Goal: Task Accomplishment & Management: Complete application form

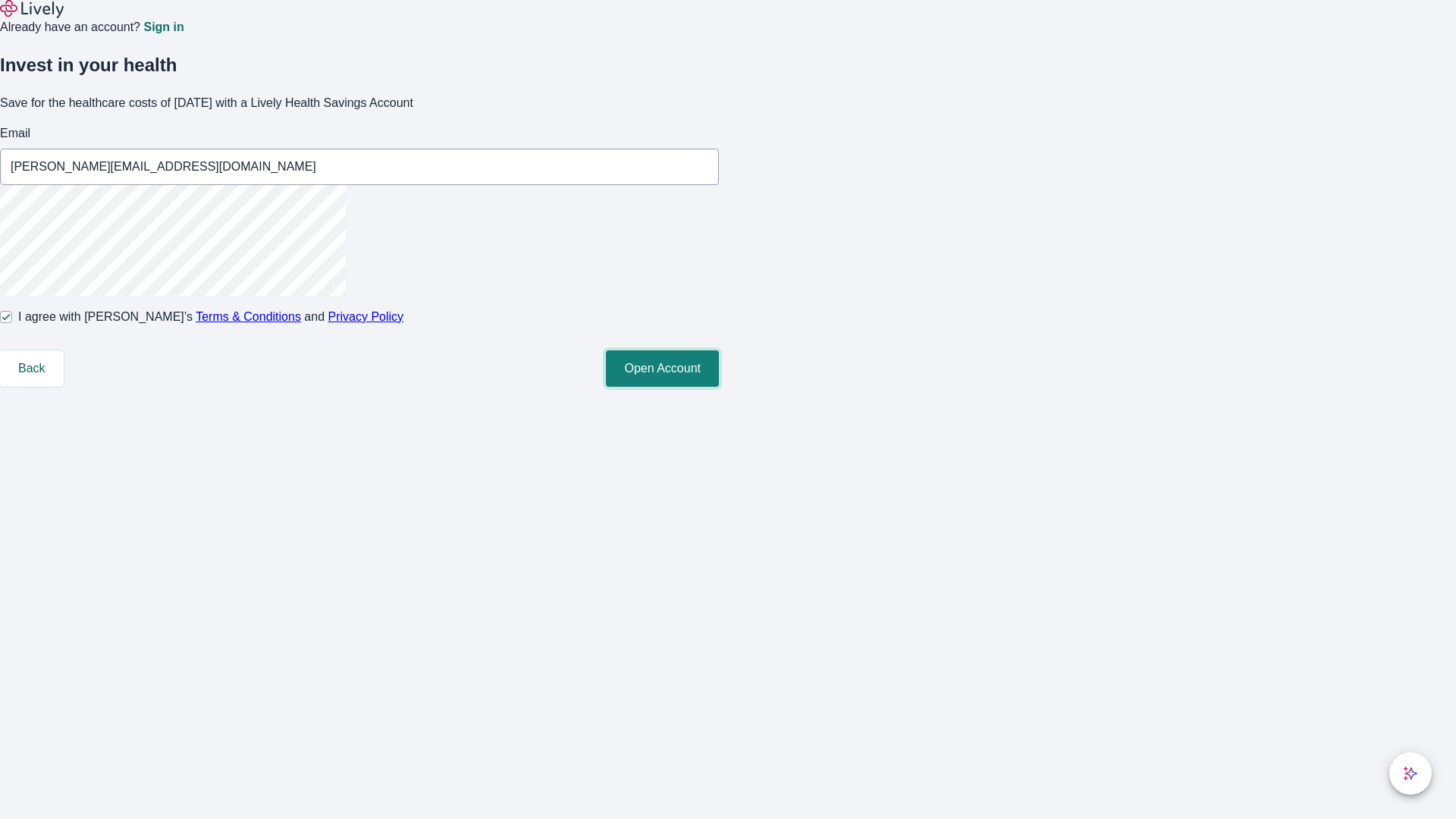
click at [719, 386] on button "Open Account" at bounding box center [662, 369] width 113 height 37
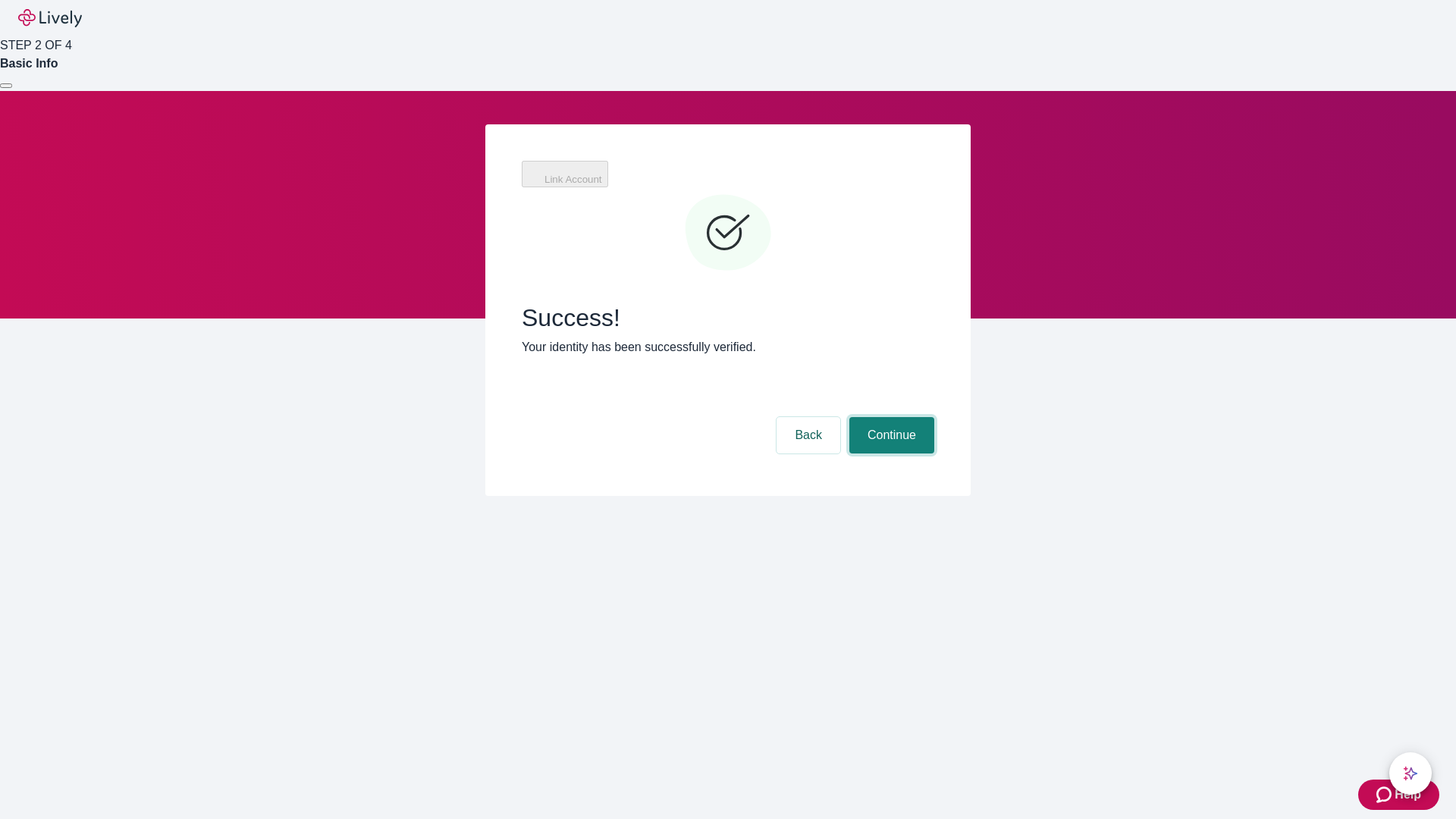
click at [890, 417] on button "Continue" at bounding box center [892, 436] width 85 height 37
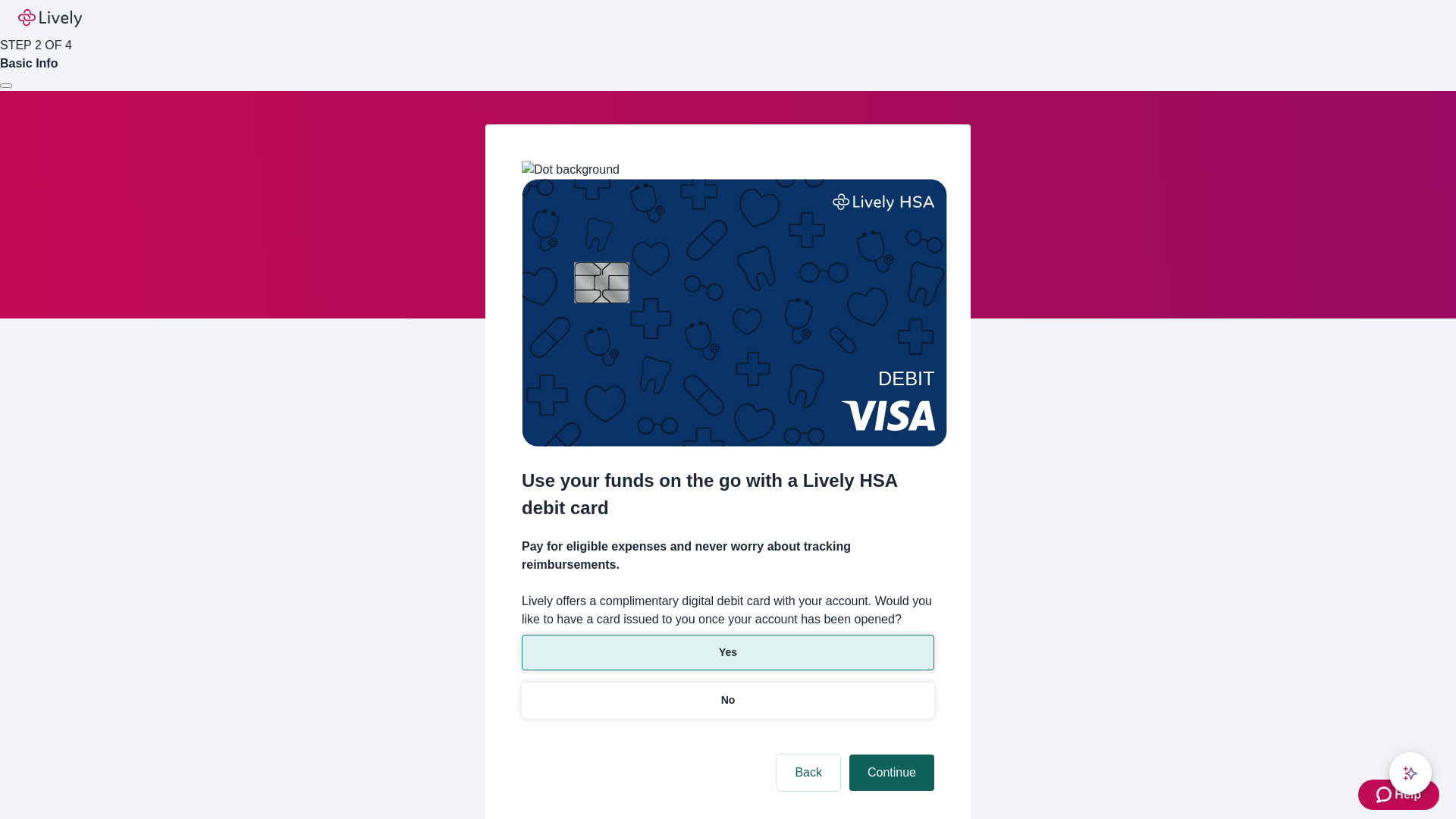
click at [727, 645] on p "Yes" at bounding box center [728, 652] width 18 height 16
click at [890, 754] on button "Continue" at bounding box center [892, 772] width 85 height 37
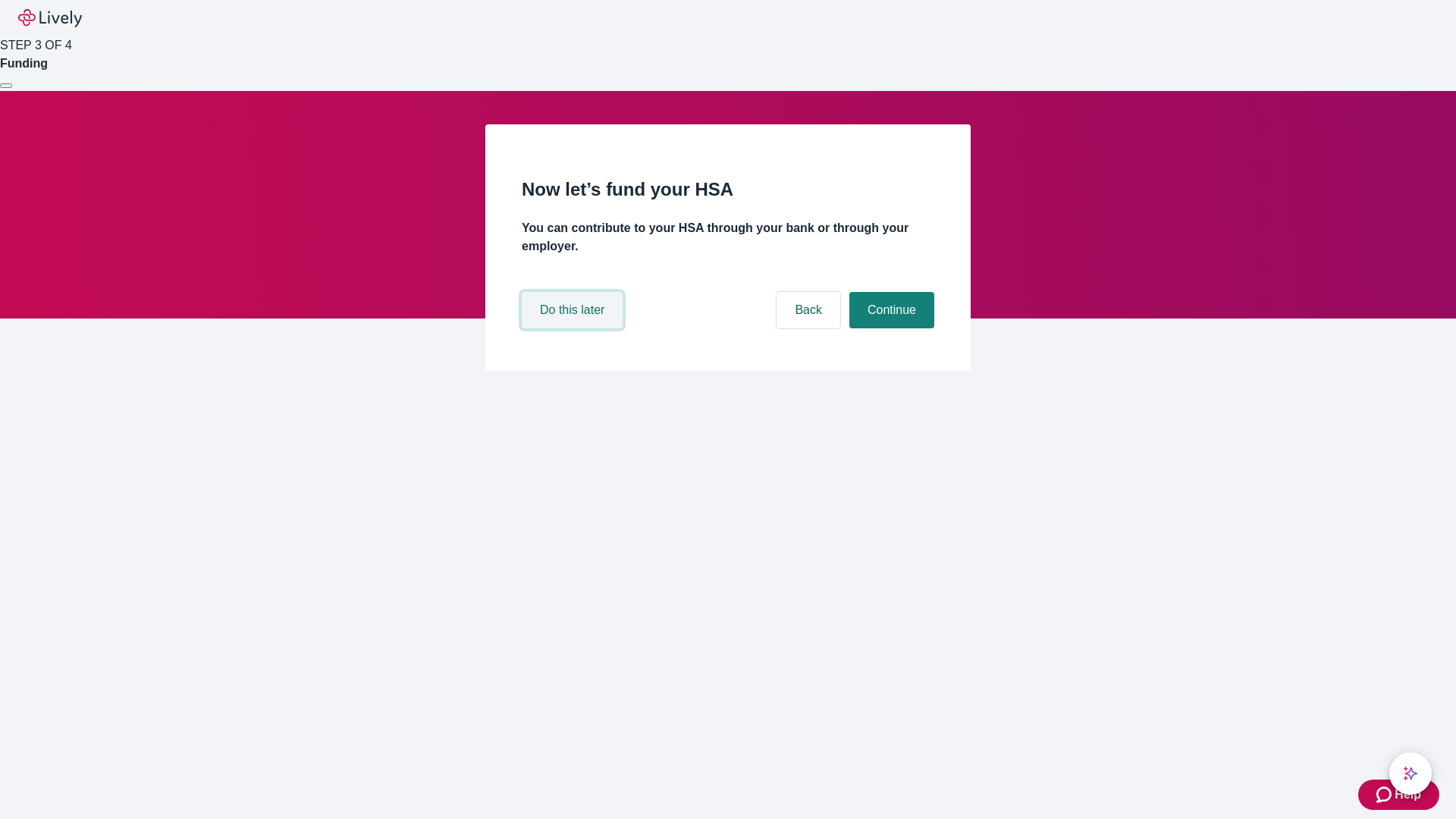
click at [574, 328] on button "Do this later" at bounding box center [572, 310] width 100 height 37
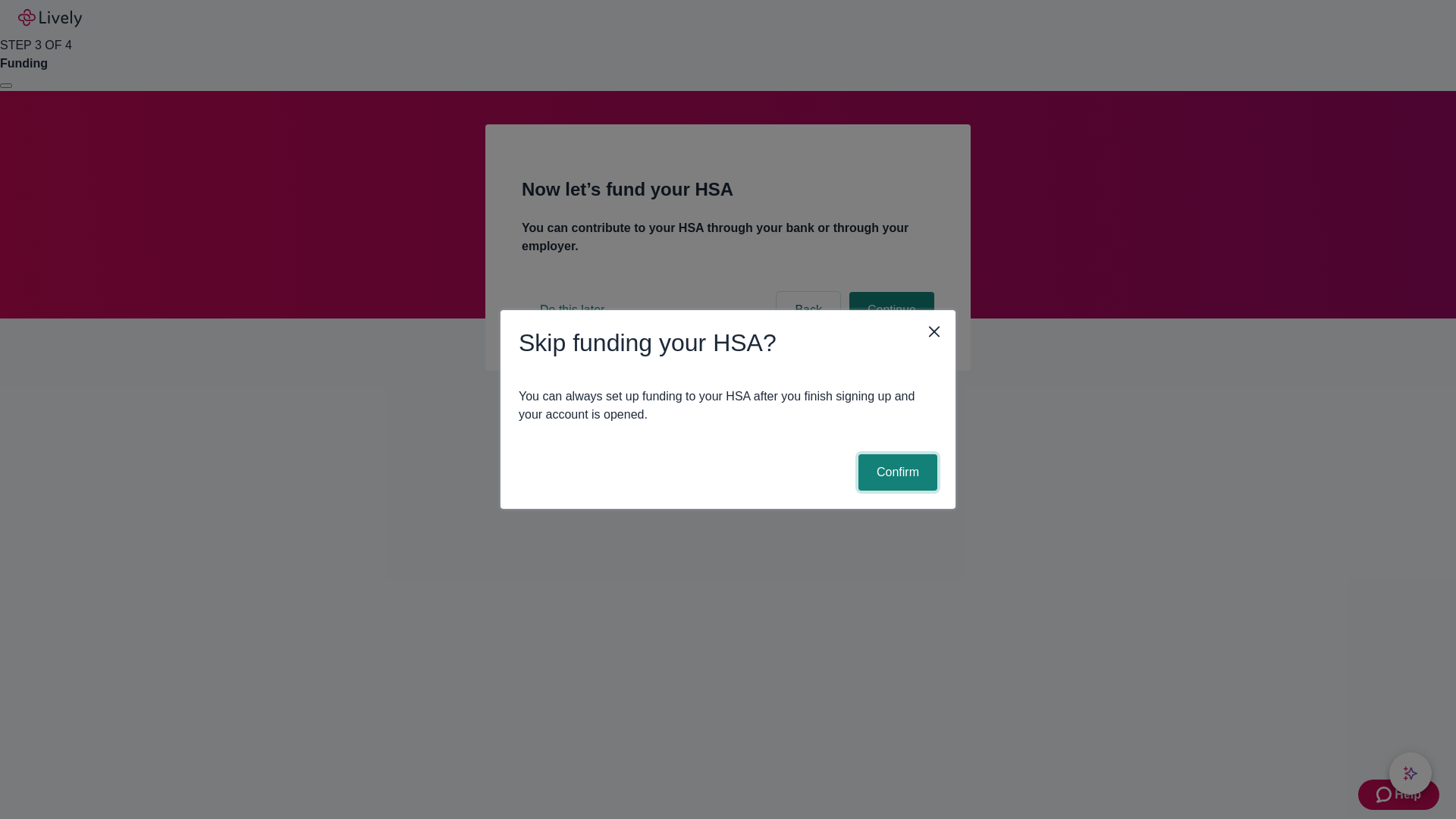
click at [895, 472] on button "Confirm" at bounding box center [898, 472] width 79 height 37
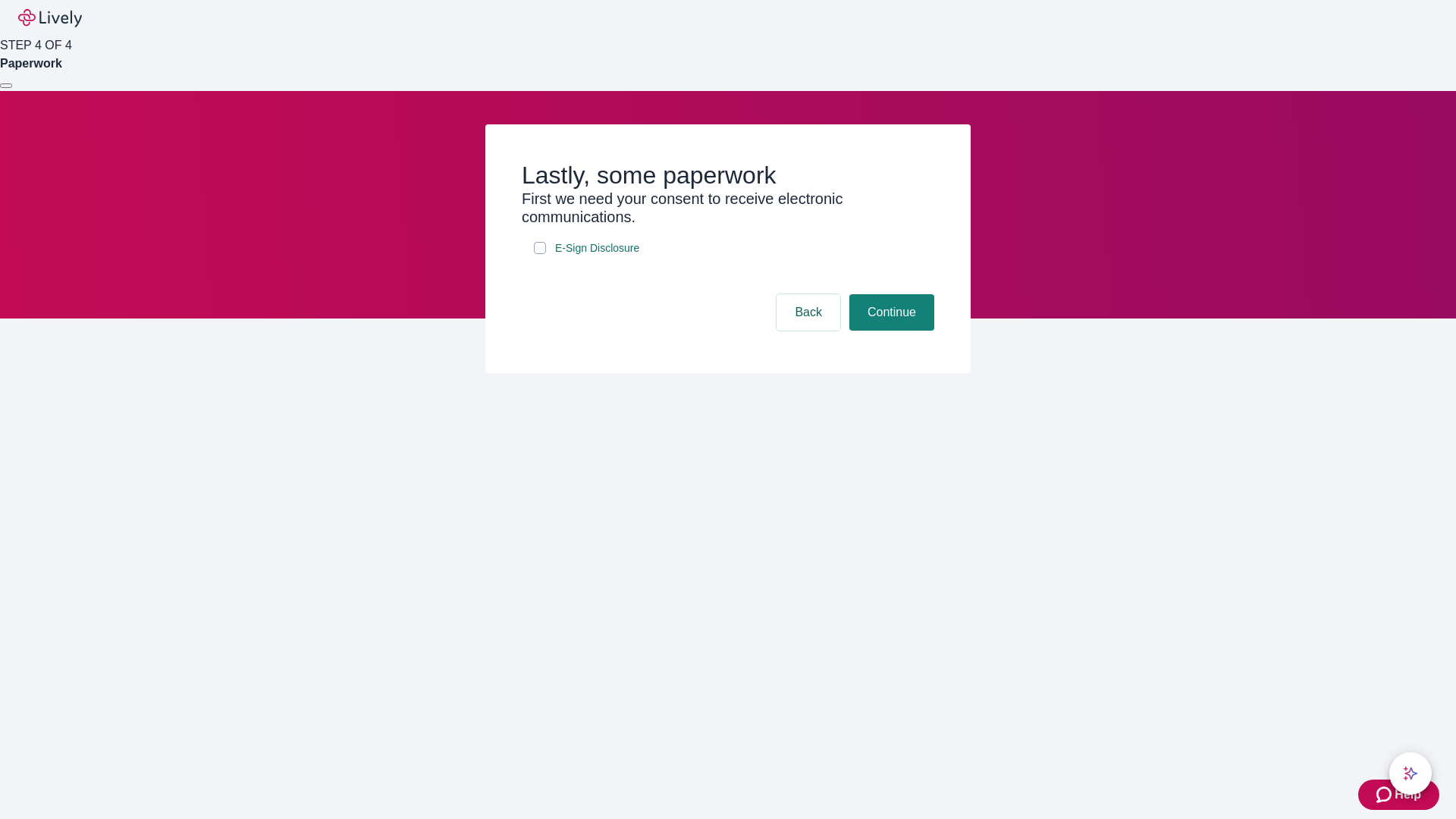
click at [540, 254] on input "E-Sign Disclosure" at bounding box center [539, 247] width 12 height 12
checkbox input "true"
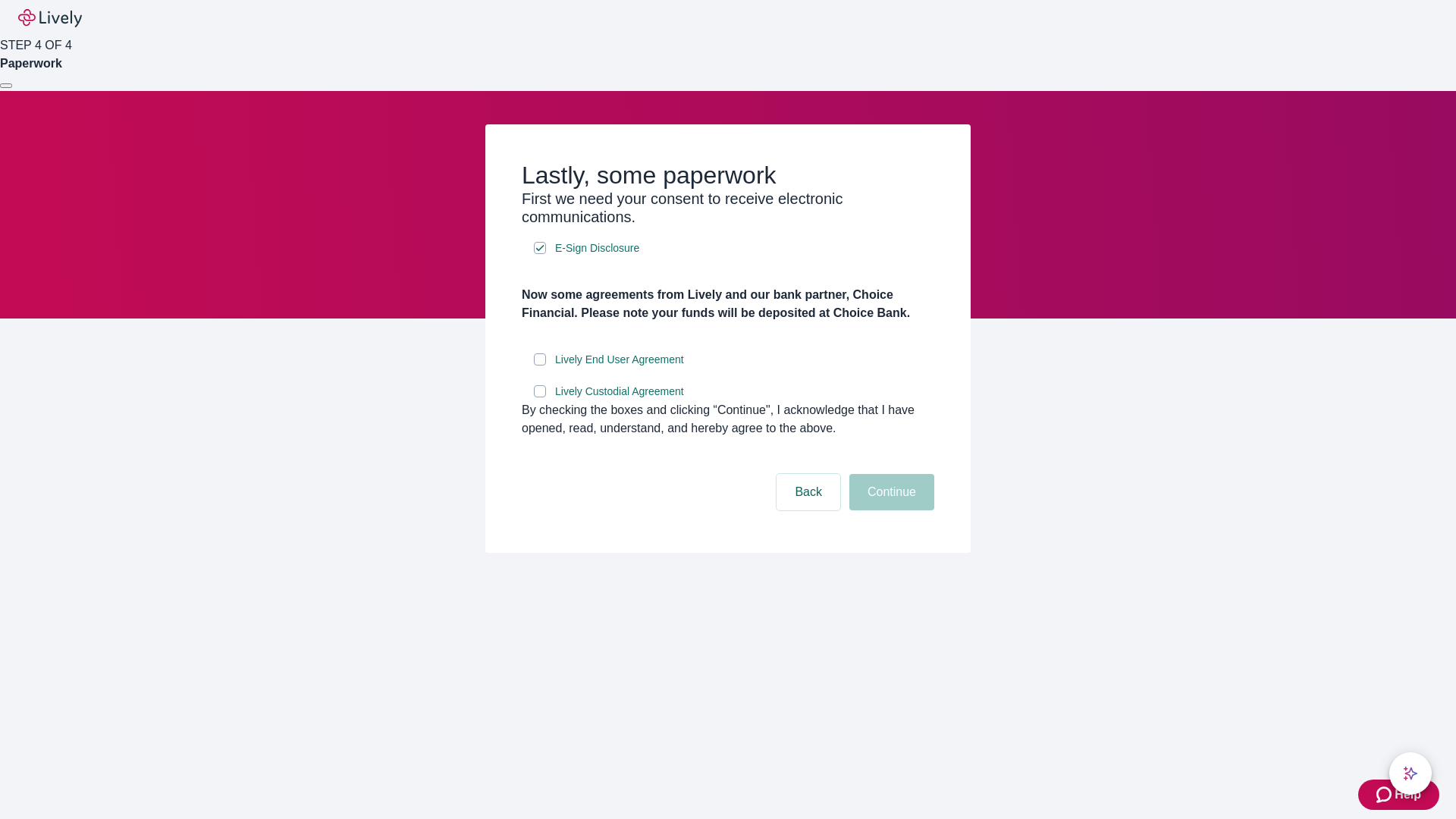
click at [540, 365] on input "Lively End User Agreement" at bounding box center [539, 359] width 12 height 12
checkbox input "true"
click at [540, 397] on input "Lively Custodial Agreement" at bounding box center [539, 391] width 12 height 12
checkbox input "true"
click at [890, 510] on button "Continue" at bounding box center [892, 492] width 85 height 37
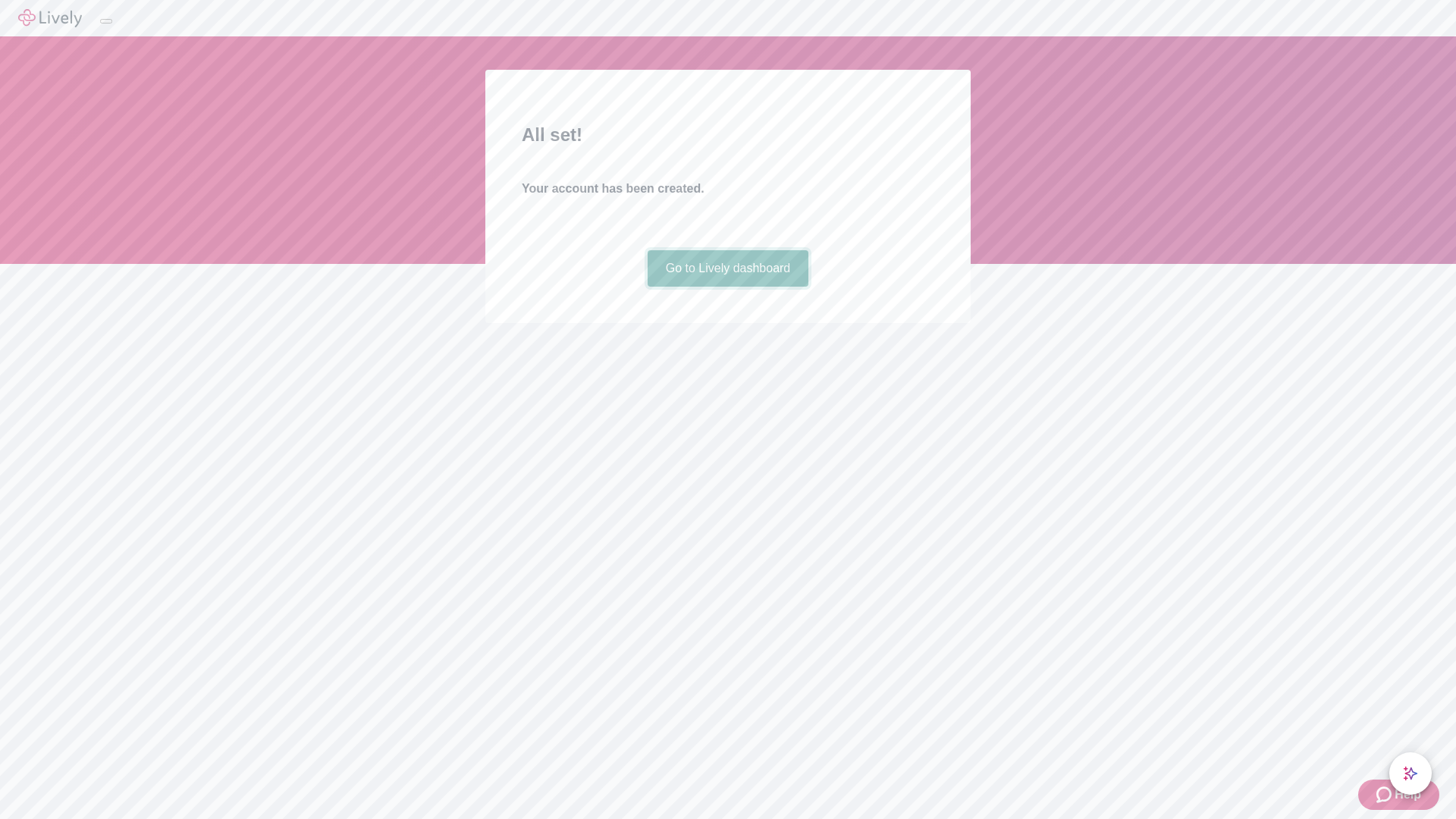
click at [727, 287] on link "Go to Lively dashboard" at bounding box center [728, 268] width 162 height 37
